Goal: Find contact information: Find contact information

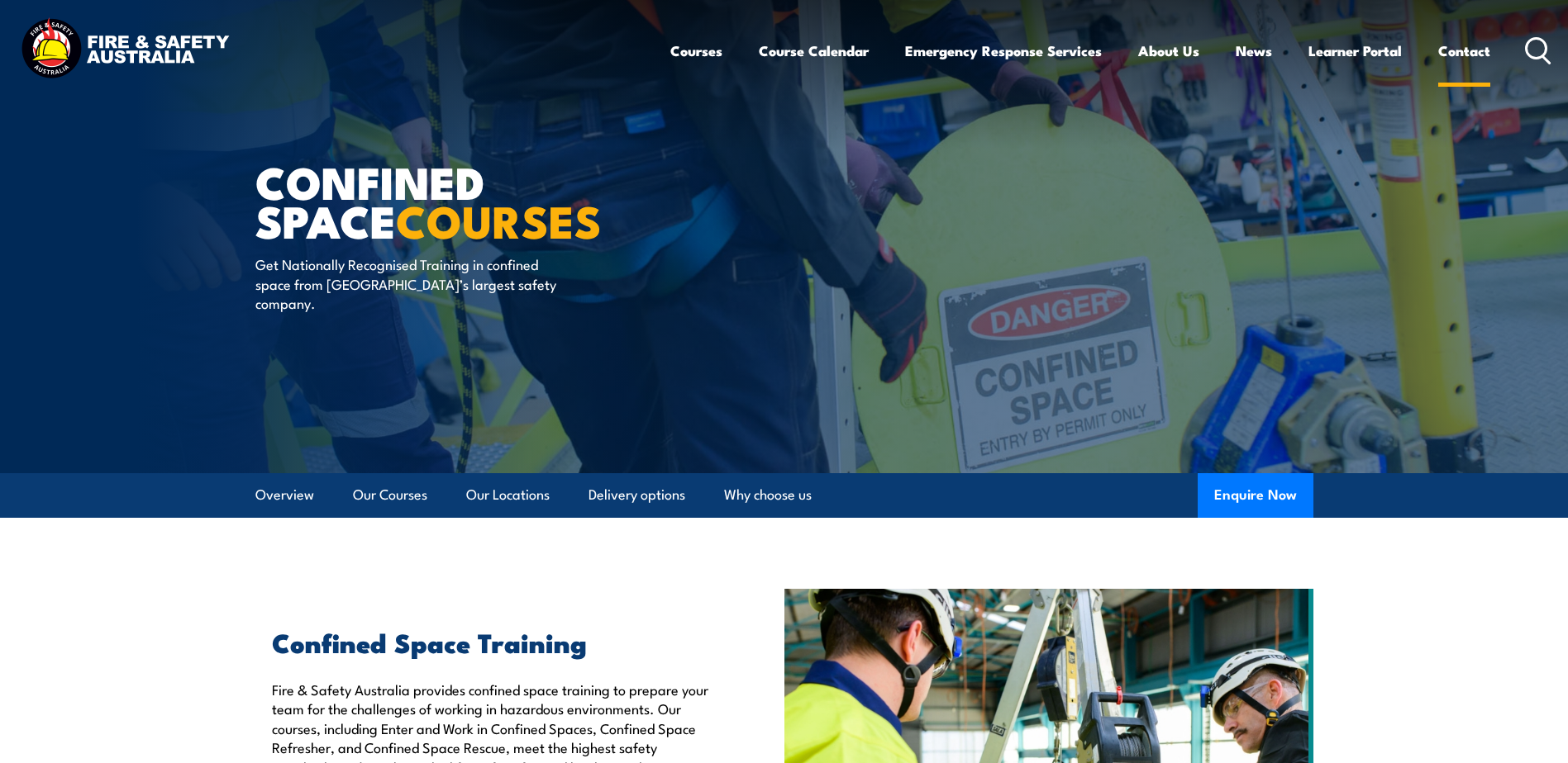
click at [1488, 38] on link "Contact" at bounding box center [1464, 51] width 52 height 44
click at [1468, 49] on link "Contact" at bounding box center [1464, 51] width 52 height 44
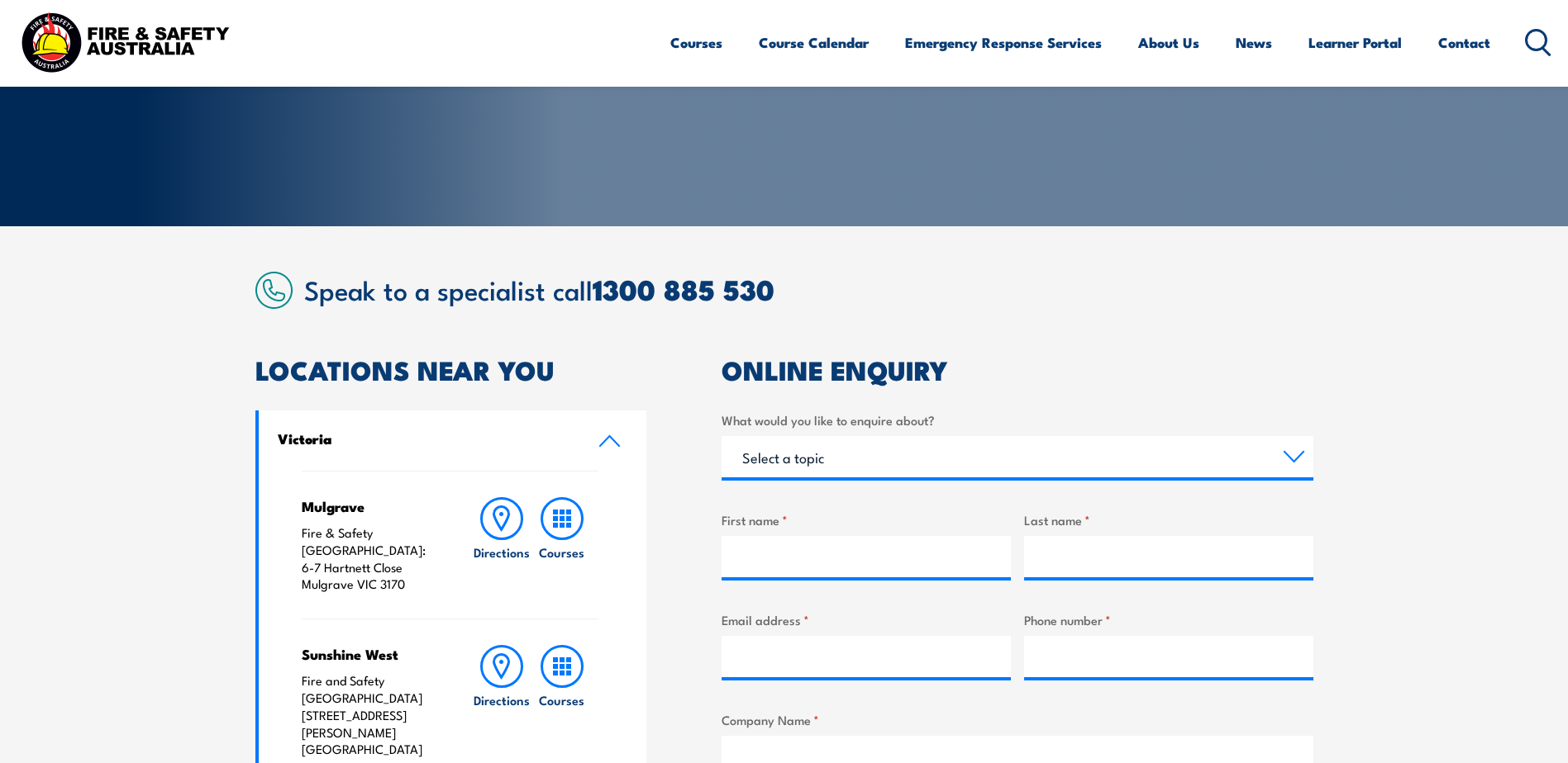
scroll to position [248, 0]
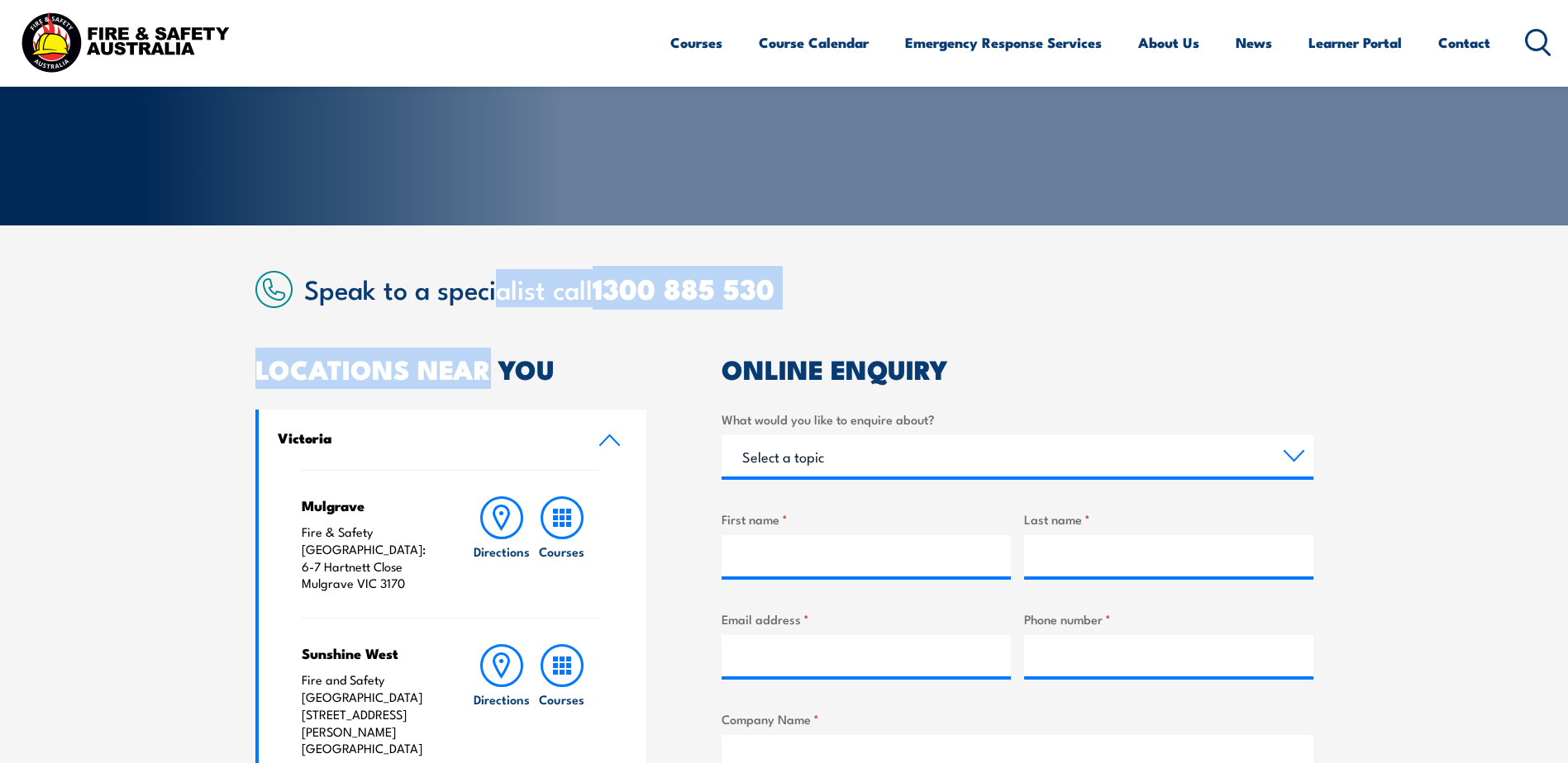
drag, startPoint x: 502, startPoint y: 300, endPoint x: 494, endPoint y: 309, distance: 12.0
click at [494, 309] on article "Speak to a specialist call [PHONE_NUMBER] LOCATIONS NEAR [GEOGRAPHIC_DATA] [GEO…" at bounding box center [784, 750] width 1058 height 958
drag, startPoint x: 494, startPoint y: 309, endPoint x: 495, endPoint y: 290, distance: 19.0
click at [495, 290] on h2 "Speak to a specialist call [PHONE_NUMBER]" at bounding box center [808, 288] width 1009 height 29
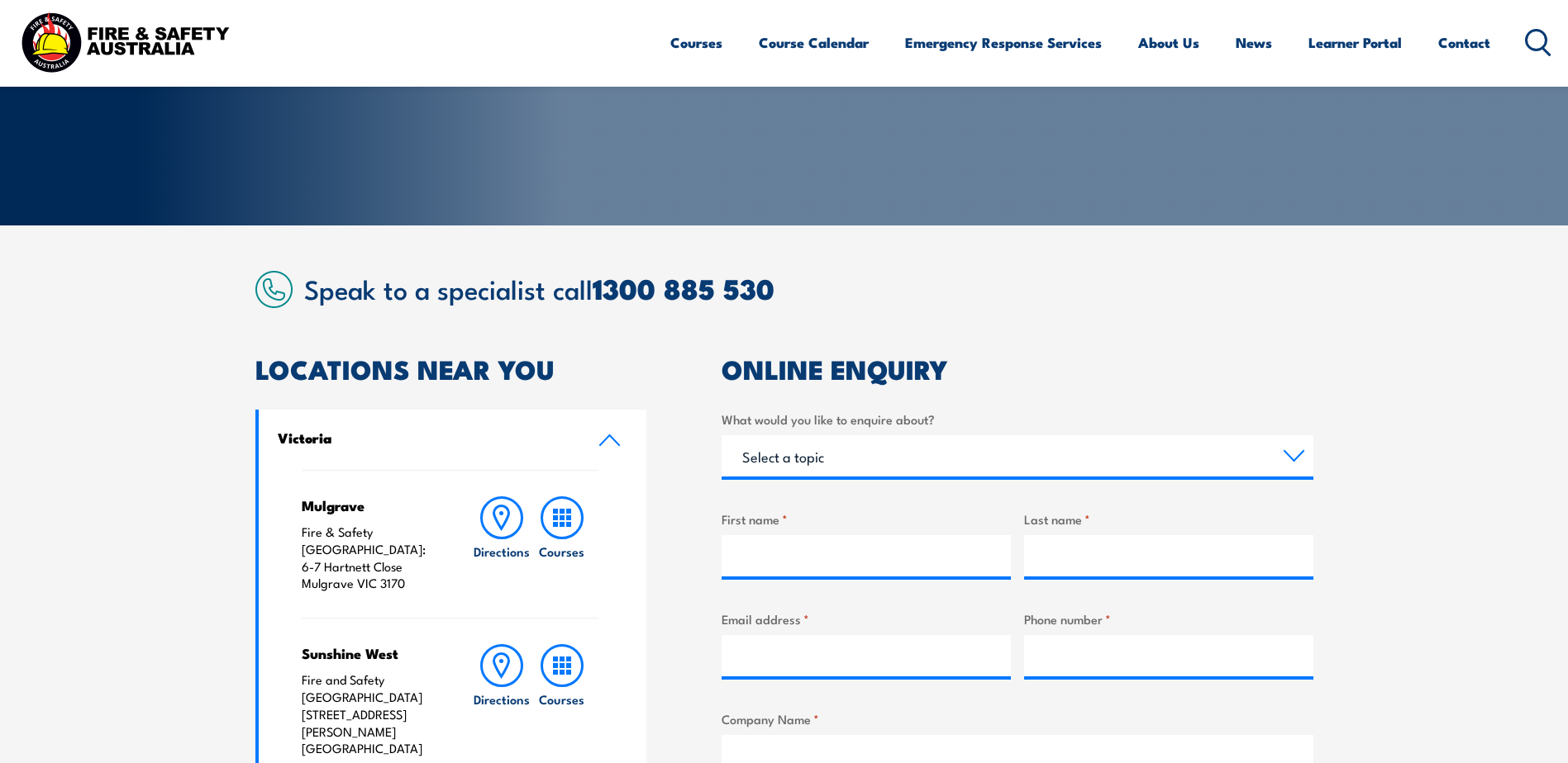
click at [494, 290] on h2 "Speak to a specialist call [PHONE_NUMBER]" at bounding box center [808, 288] width 1009 height 29
click at [544, 297] on h2 "Speak to a specialist call [PHONE_NUMBER]" at bounding box center [808, 288] width 1009 height 29
click at [496, 292] on h2 "Speak to a specialist call [PHONE_NUMBER]" at bounding box center [808, 288] width 1009 height 29
click at [509, 287] on h2 "Speak to a specialist call [PHONE_NUMBER]" at bounding box center [808, 288] width 1009 height 29
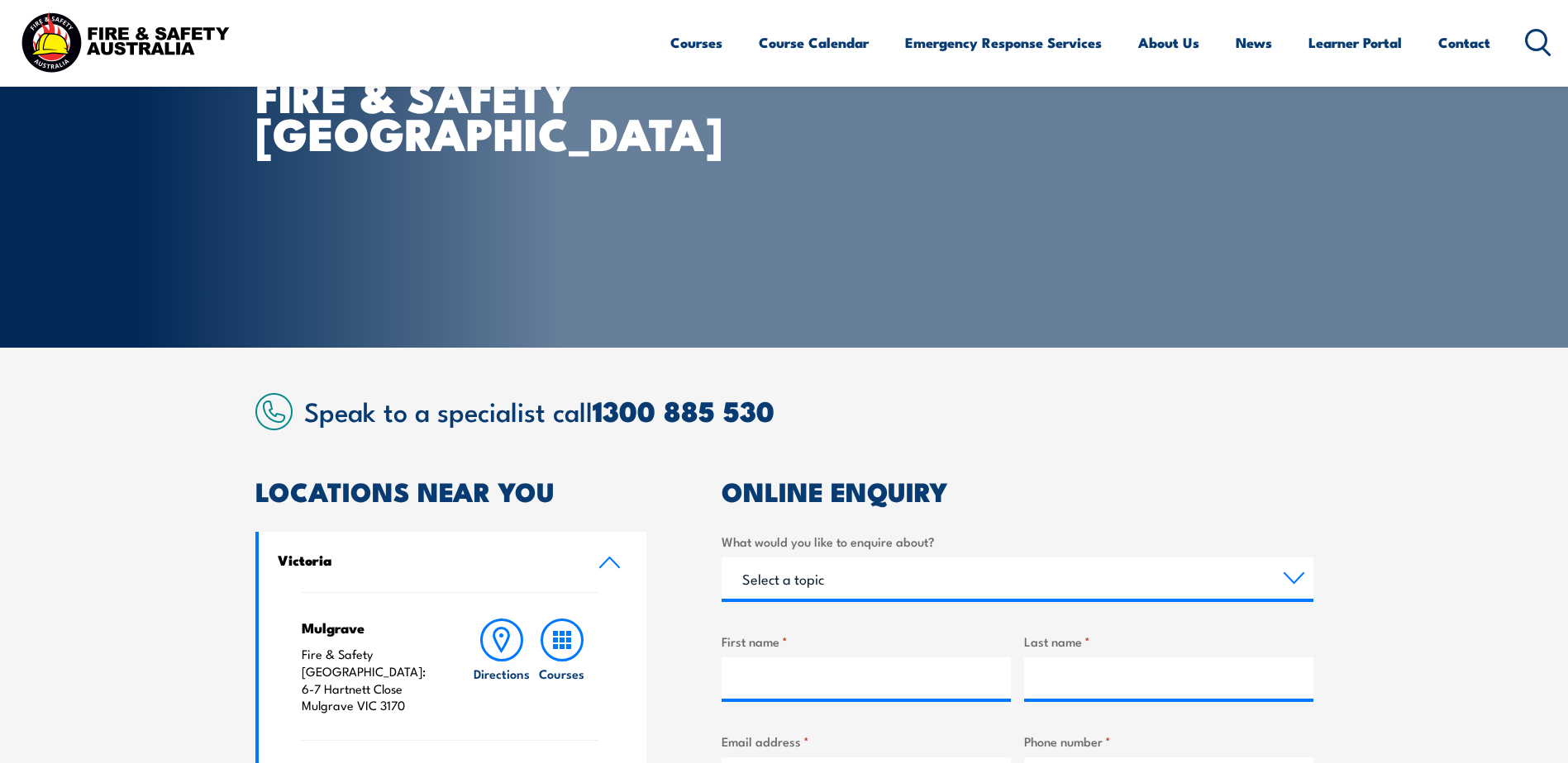
scroll to position [0, 0]
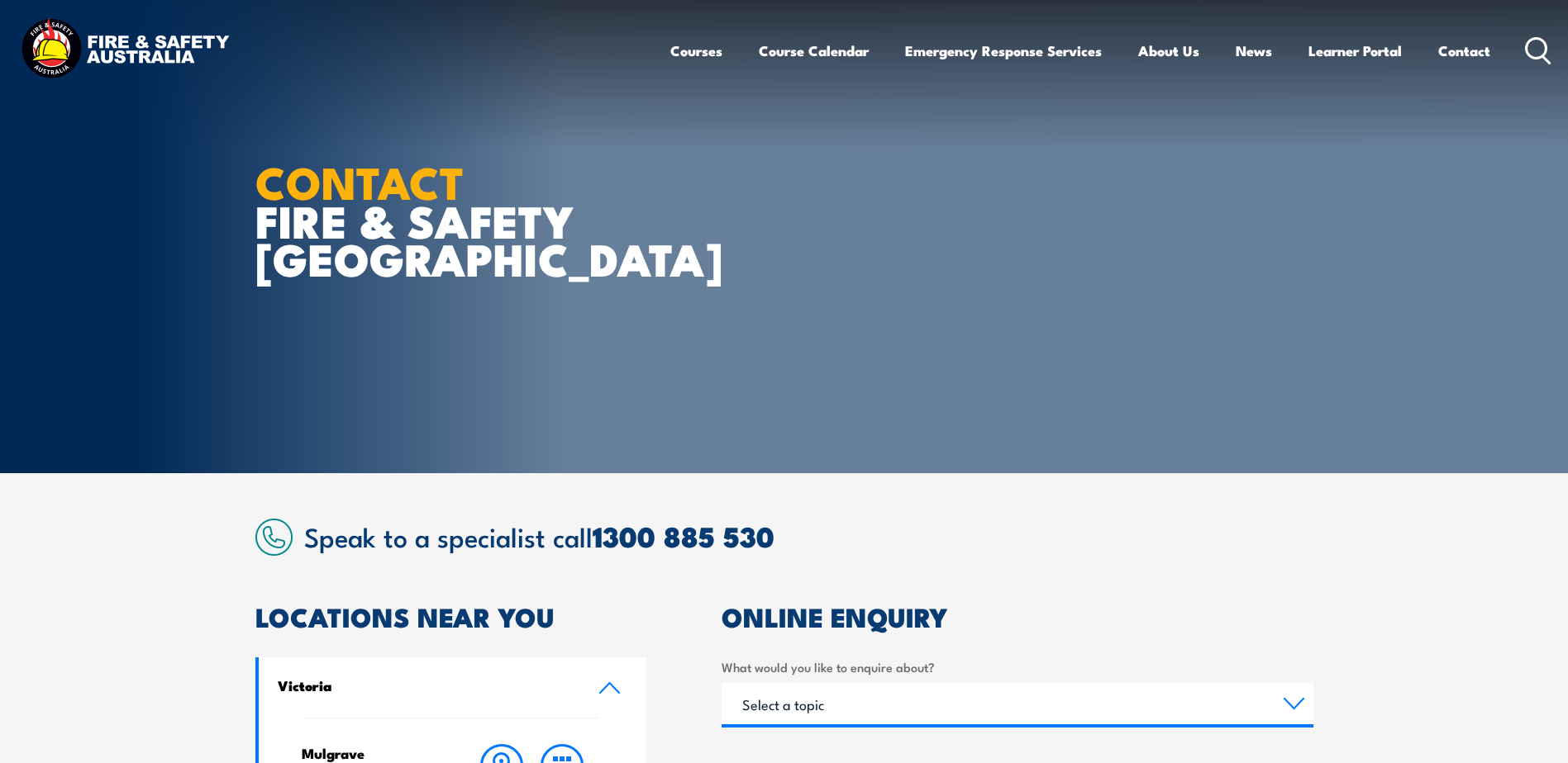
click at [132, 226] on section "CONTACT FIRE & SAFETY [GEOGRAPHIC_DATA]" at bounding box center [784, 236] width 1568 height 473
